Goal: Information Seeking & Learning: Learn about a topic

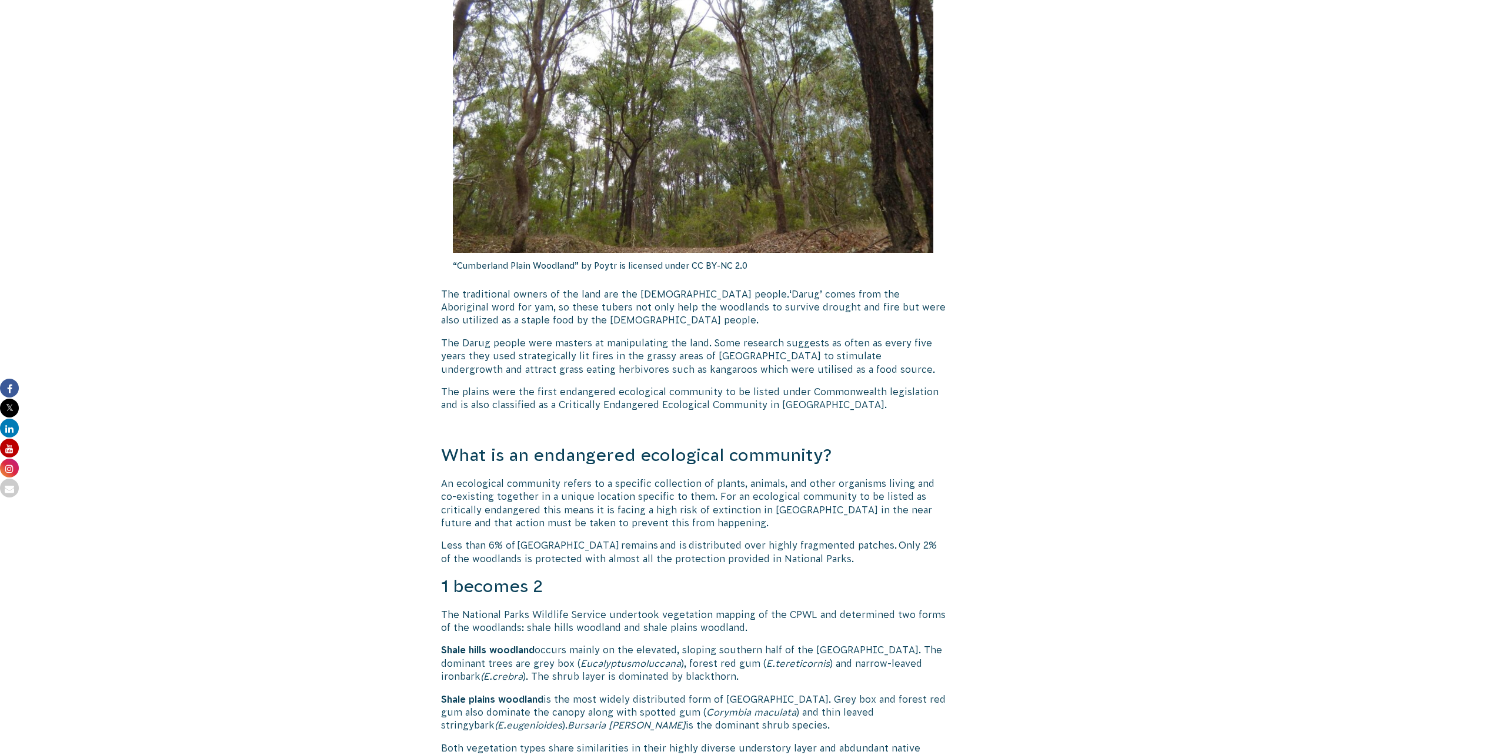
scroll to position [412, 0]
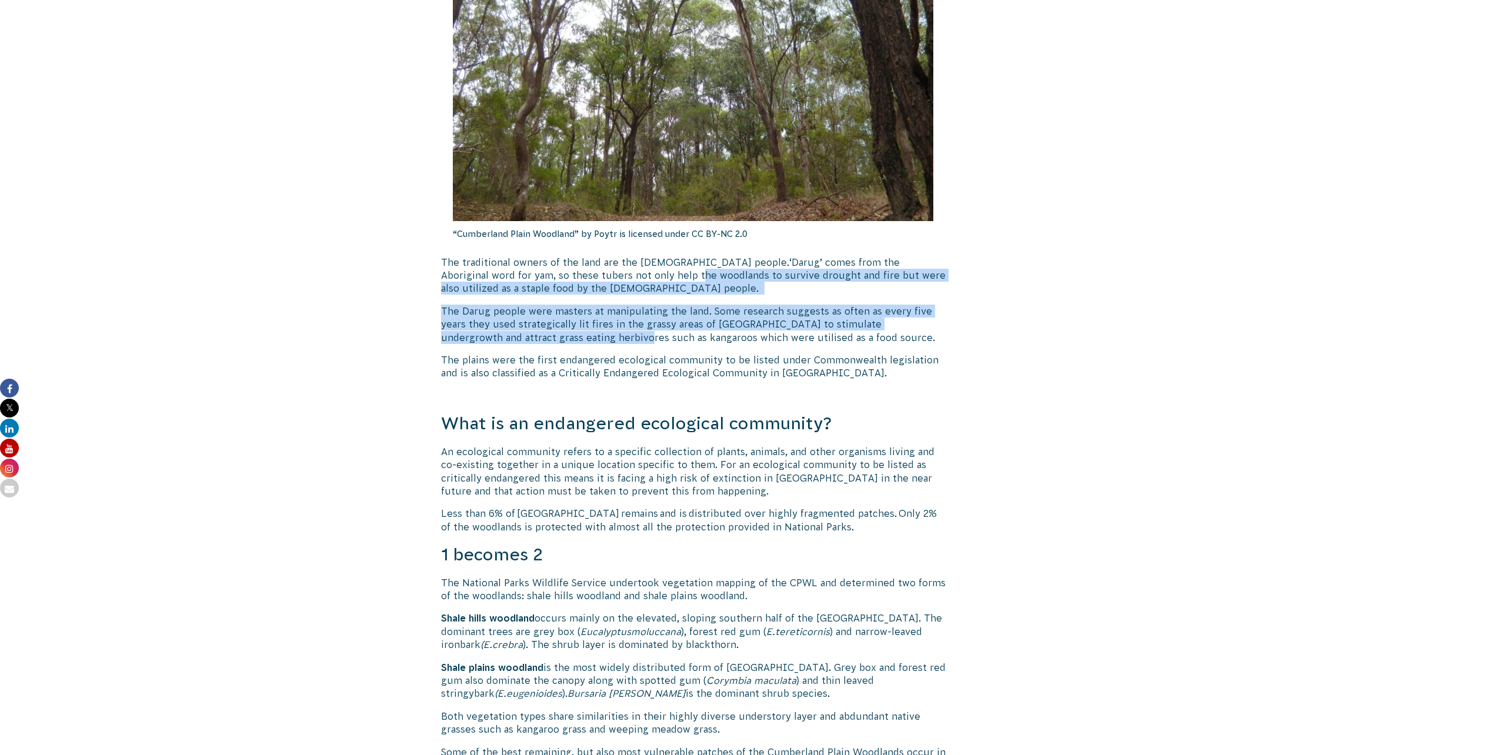
drag, startPoint x: 572, startPoint y: 279, endPoint x: 607, endPoint y: 343, distance: 73.2
drag, startPoint x: 607, startPoint y: 343, endPoint x: 527, endPoint y: 354, distance: 80.1
click at [607, 343] on p "The Darug people were masters at manipulating the land. Some research suggests …" at bounding box center [693, 324] width 505 height 39
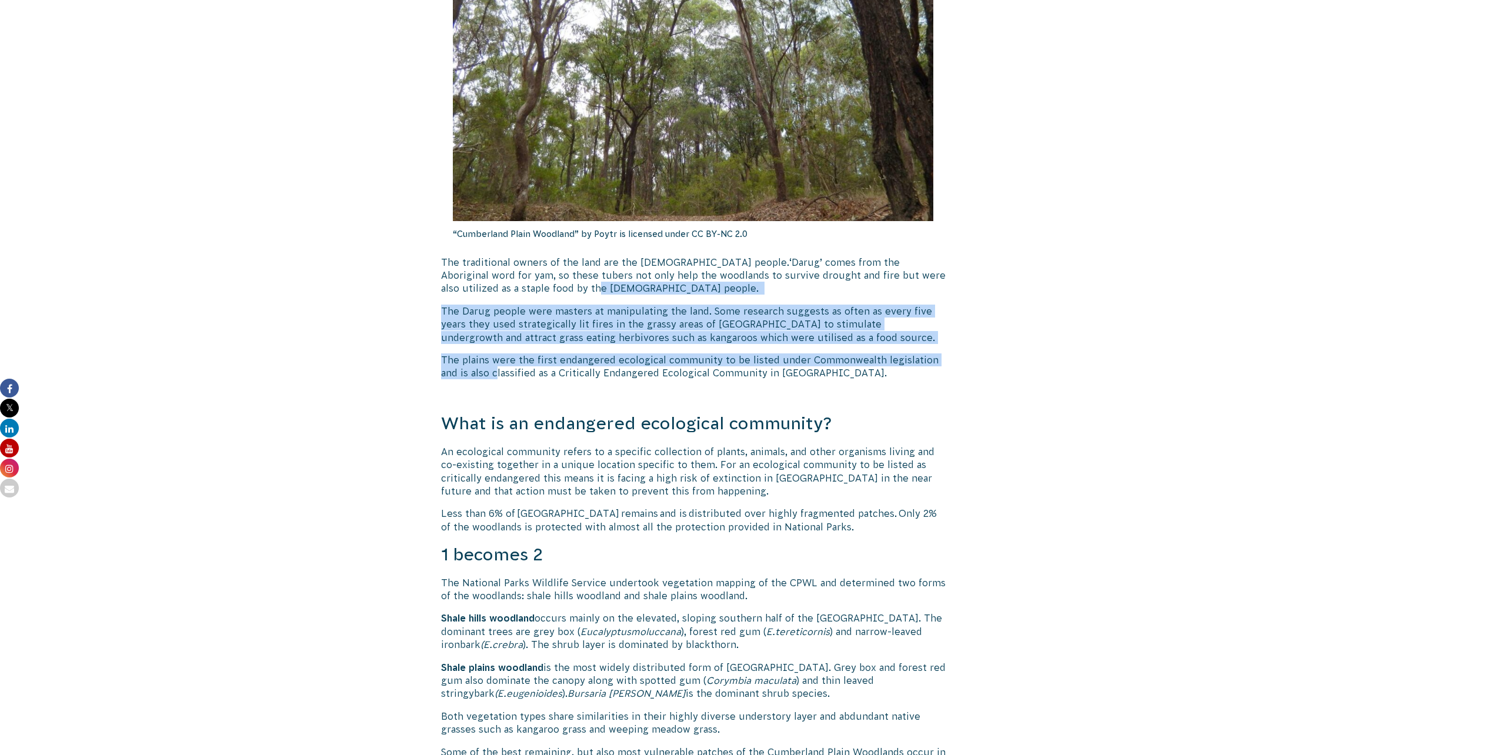
drag, startPoint x: 477, startPoint y: 368, endPoint x: 467, endPoint y: 282, distance: 86.5
drag, startPoint x: 467, startPoint y: 282, endPoint x: 470, endPoint y: 290, distance: 8.2
click at [467, 282] on p "The traditional owners of the land are the [DEMOGRAPHIC_DATA] people. ‘Darug’ c…" at bounding box center [693, 275] width 505 height 39
click at [520, 321] on span "The Darug people were masters at manipulating the land. Some research suggests …" at bounding box center [688, 324] width 494 height 37
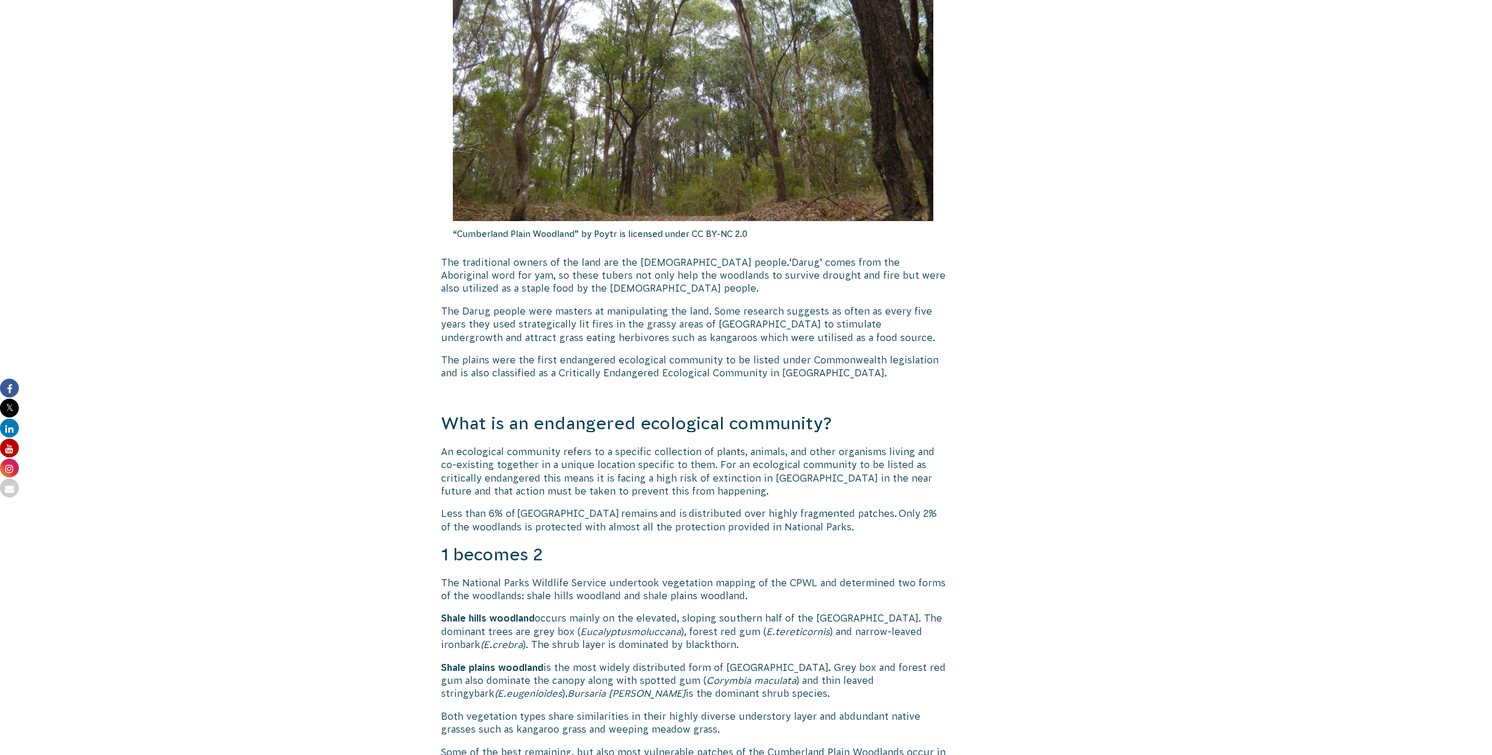
click at [533, 326] on span "The Darug people were masters at manipulating the land. Some research suggests …" at bounding box center [688, 324] width 494 height 37
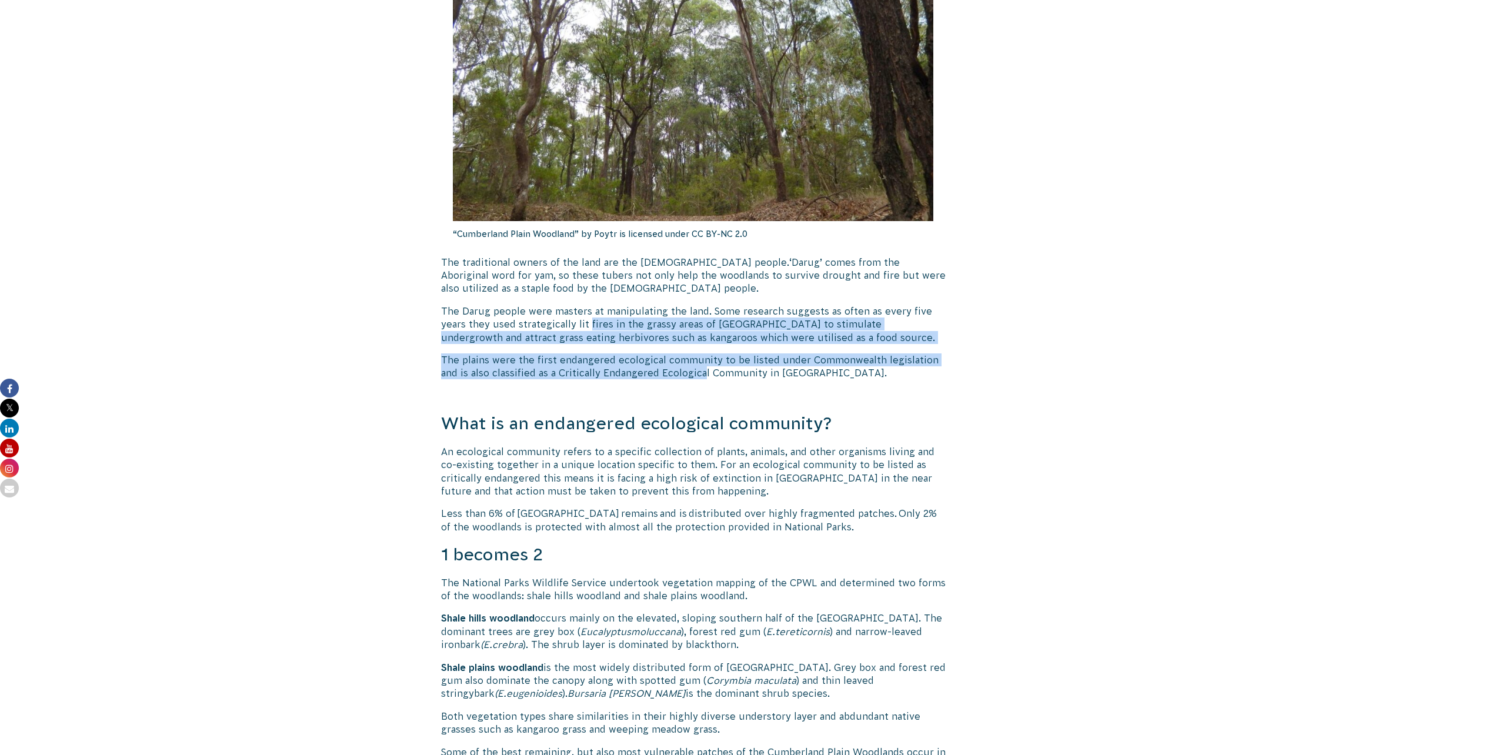
drag, startPoint x: 643, startPoint y: 347, endPoint x: 689, endPoint y: 369, distance: 51.0
click at [690, 369] on span "The plains were the first endangered ecological community to be listed under Co…" at bounding box center [689, 367] width 497 height 24
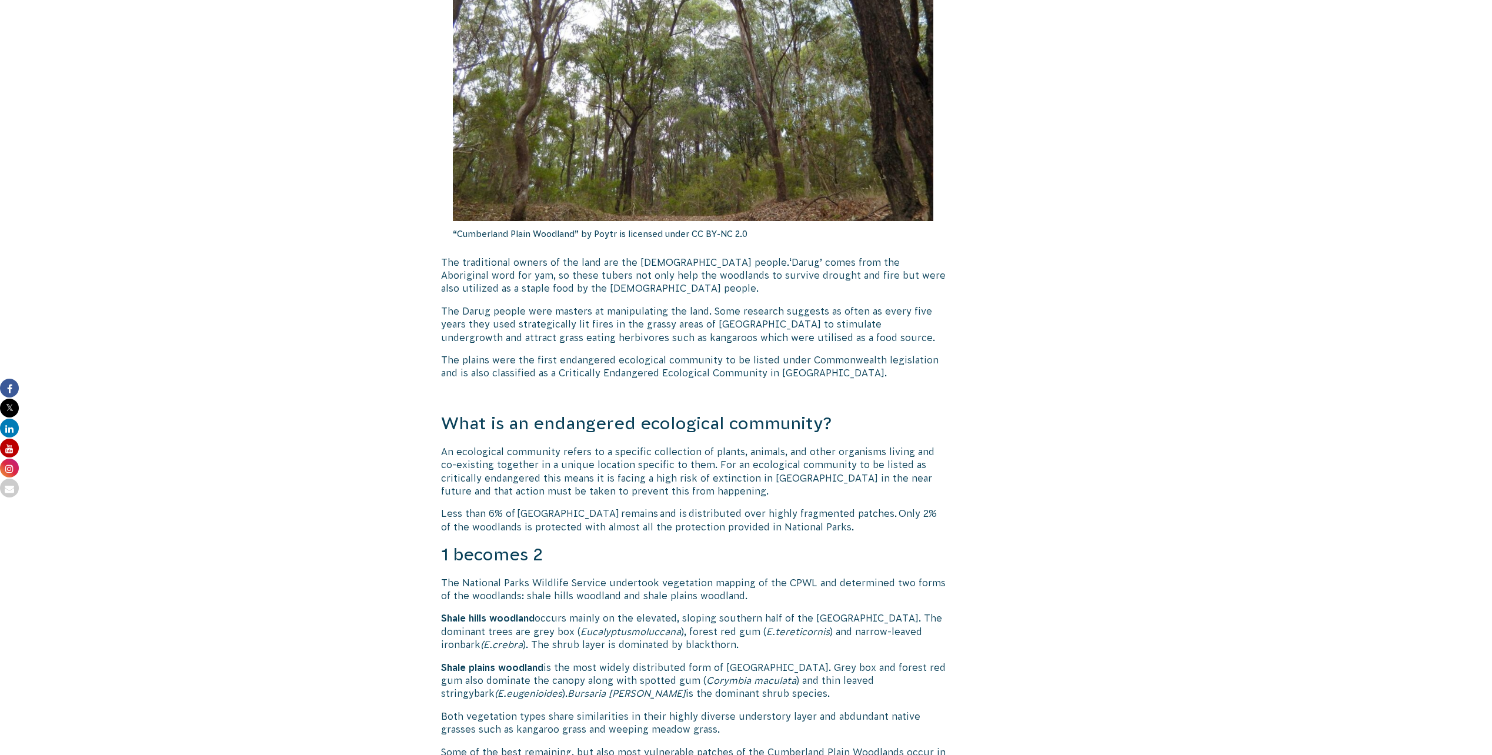
click at [496, 375] on span "The plains were the first endangered ecological community to be listed under Co…" at bounding box center [689, 367] width 497 height 24
click at [585, 359] on span "The plains were the first endangered ecological community to be listed under Co…" at bounding box center [689, 367] width 497 height 24
drag, startPoint x: 585, startPoint y: 359, endPoint x: 781, endPoint y: 359, distance: 196.4
click at [781, 359] on span "The plains were the first endangered ecological community to be listed under Co…" at bounding box center [689, 367] width 497 height 24
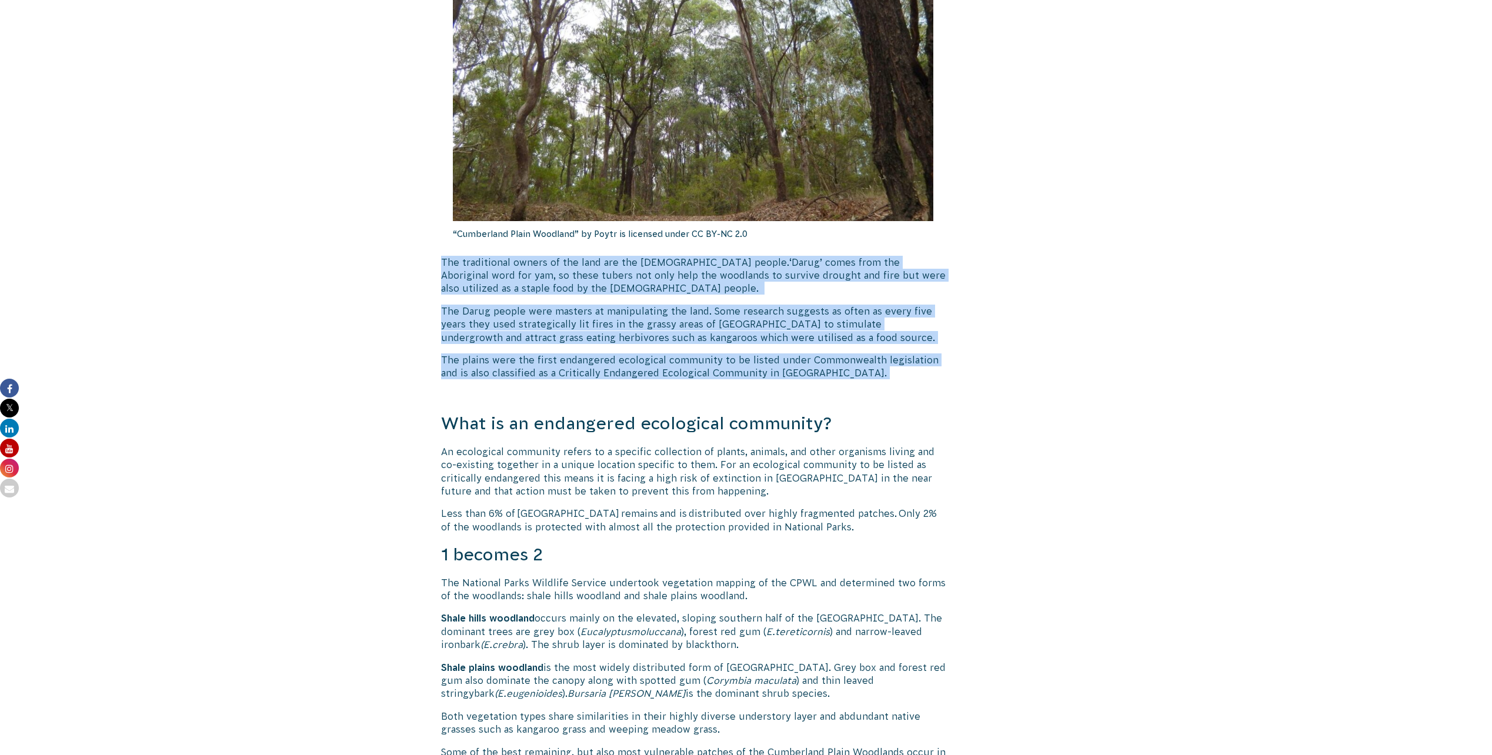
drag, startPoint x: 864, startPoint y: 375, endPoint x: 397, endPoint y: 262, distance: 481.1
copy div "The traditional owners of the land are the [DEMOGRAPHIC_DATA] people. ‘Darug’ c…"
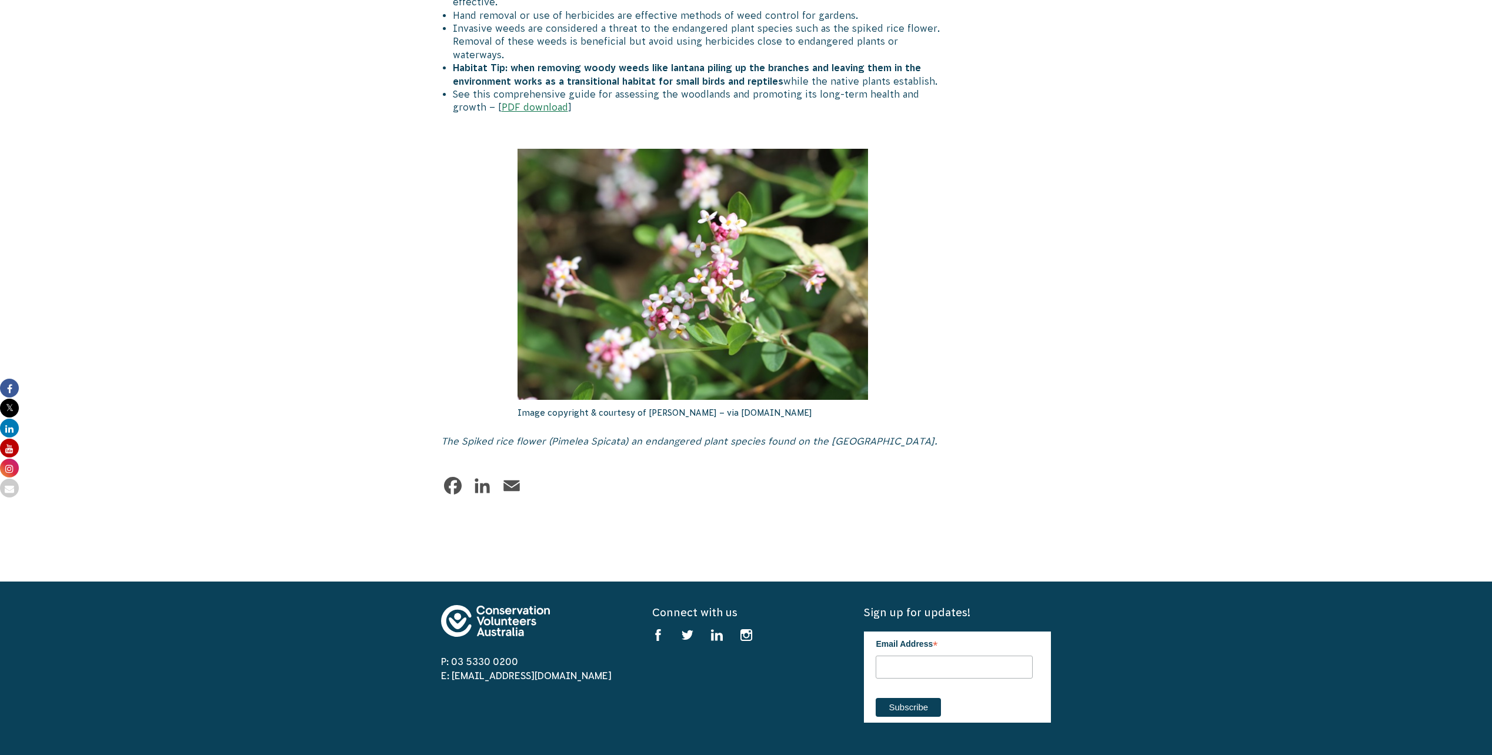
scroll to position [2293, 0]
